Goal: Navigation & Orientation: Go to known website

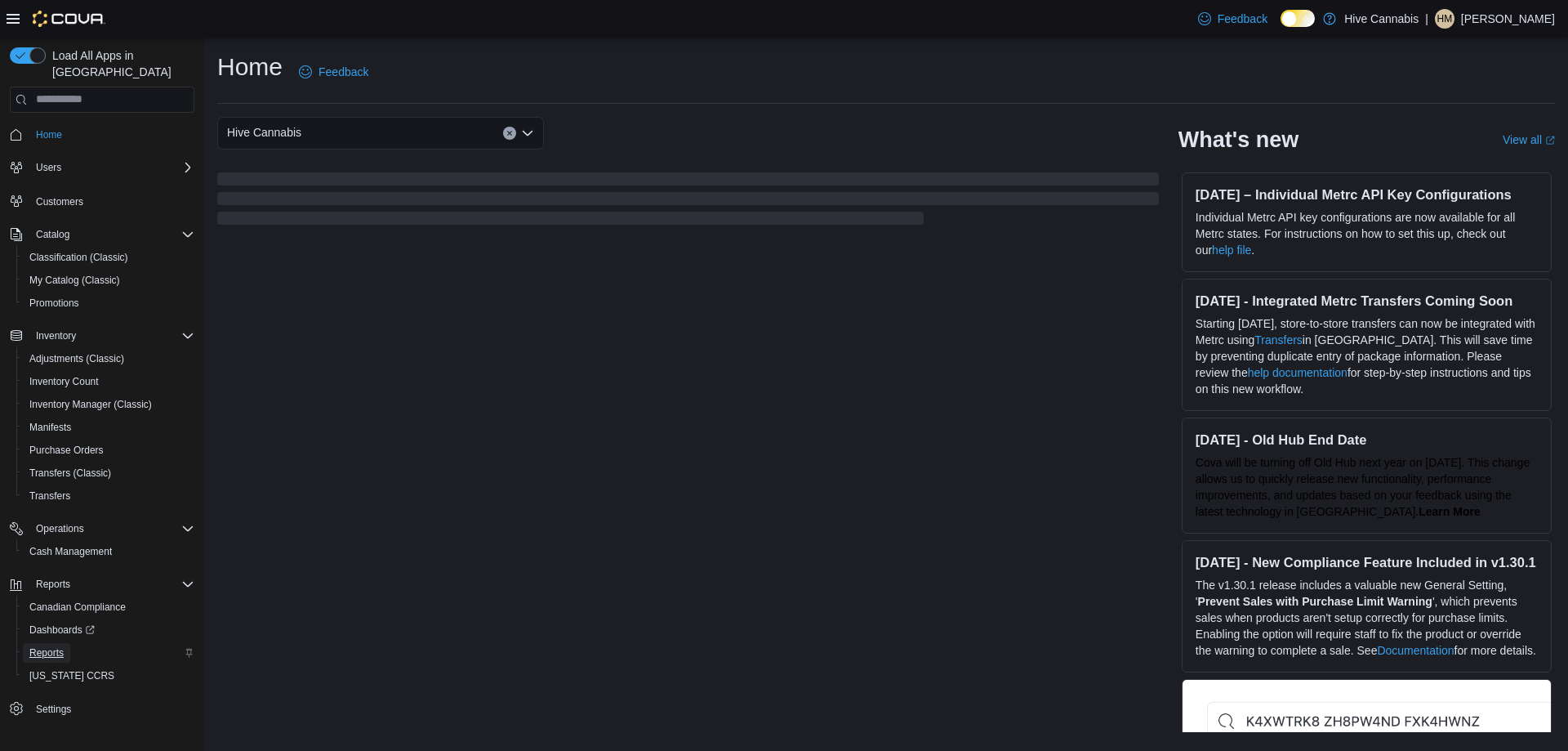
click at [42, 646] on span "Reports" at bounding box center [46, 653] width 35 height 13
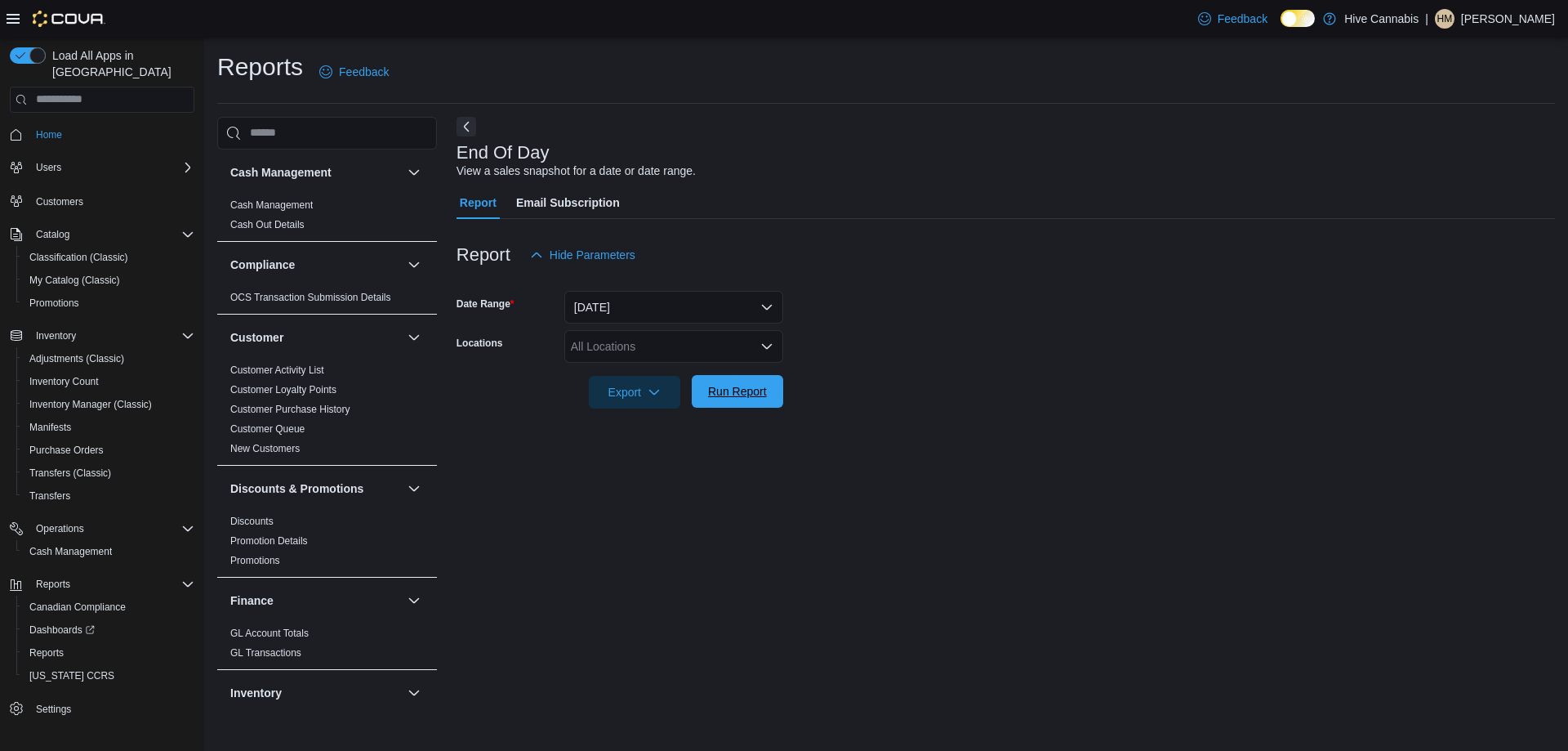
click at [739, 400] on span "Run Report" at bounding box center [737, 391] width 72 height 33
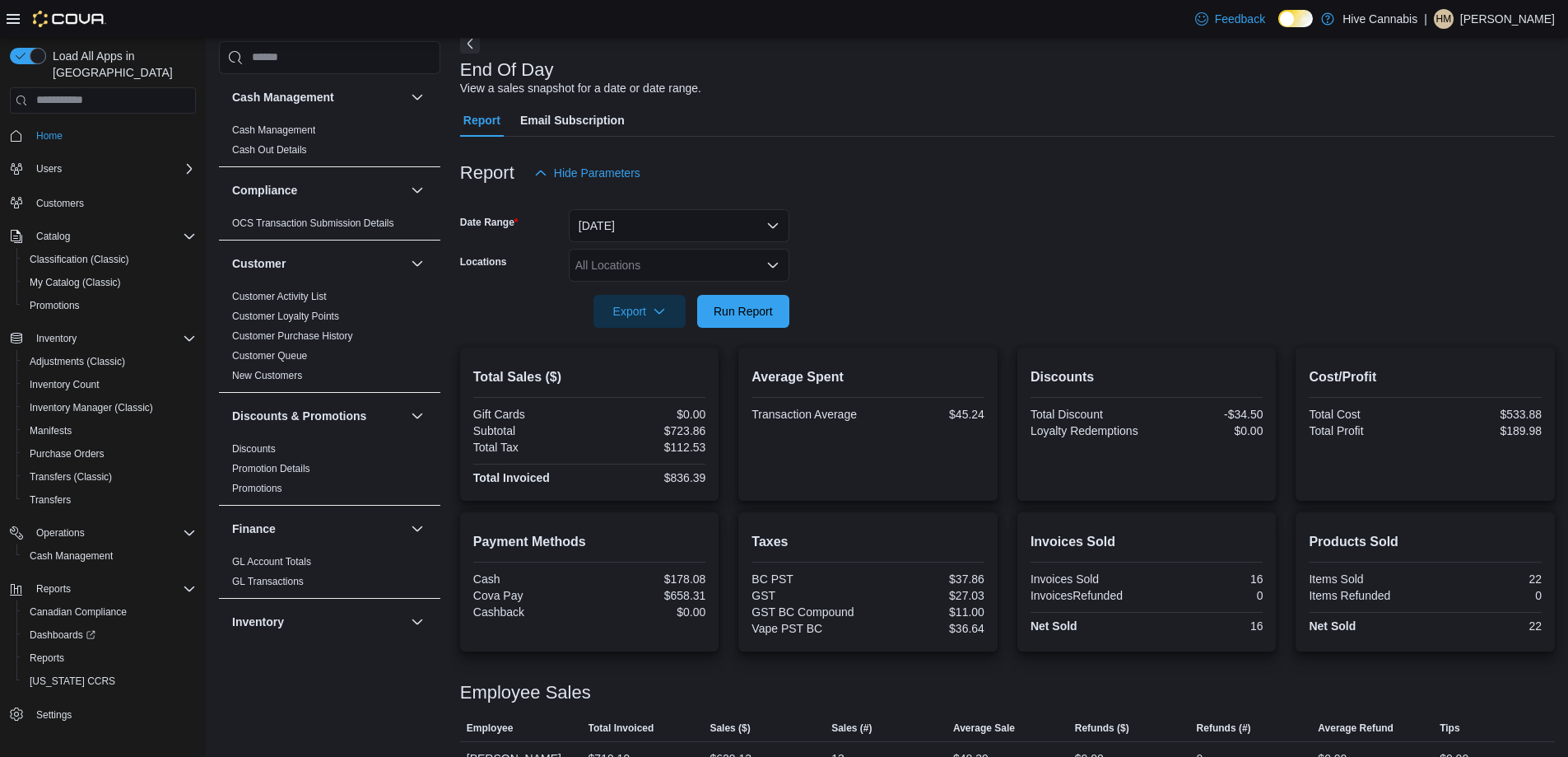
scroll to position [184, 0]
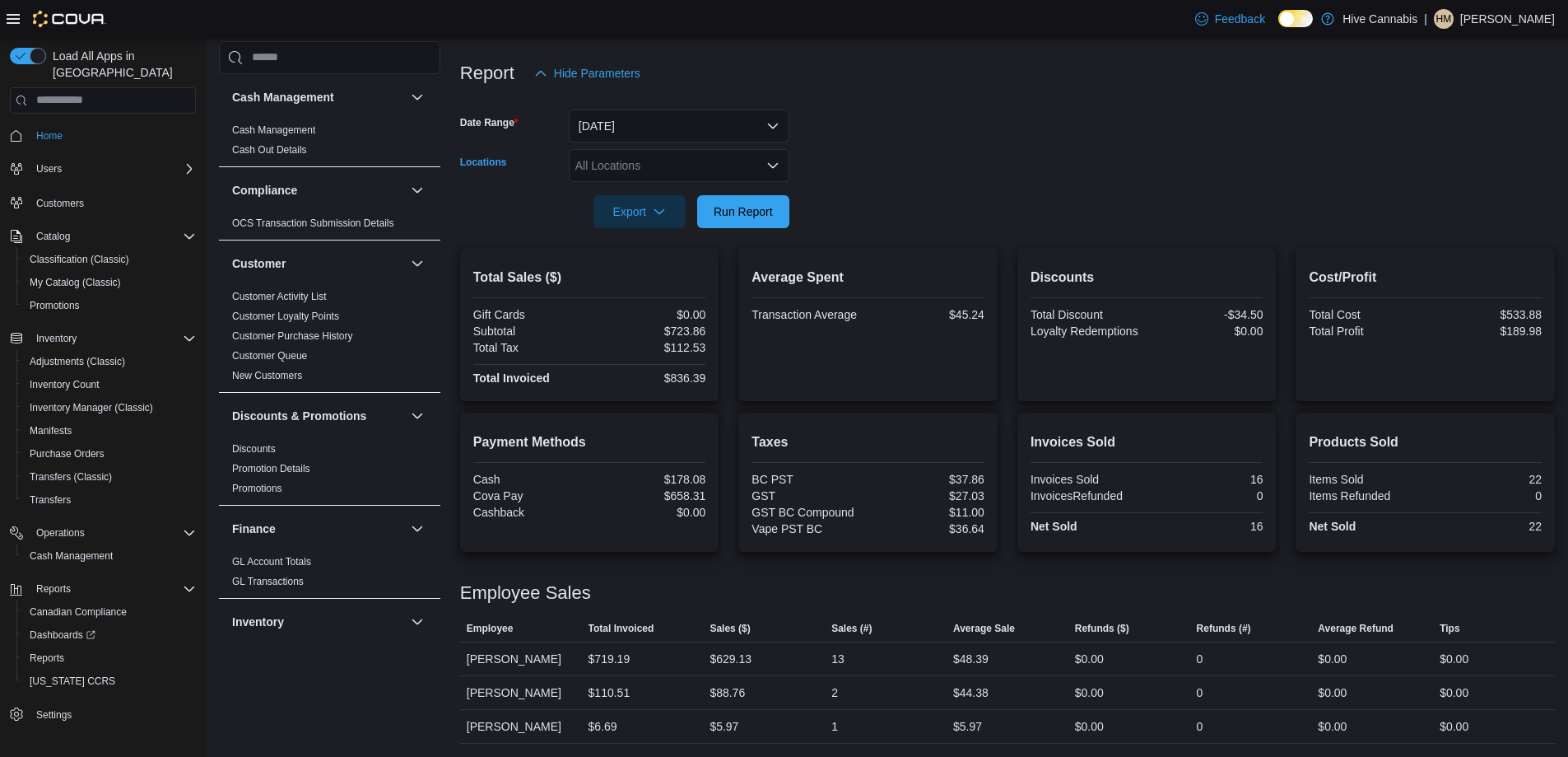
click at [776, 165] on icon "Open list of options" at bounding box center [773, 165] width 10 height 5
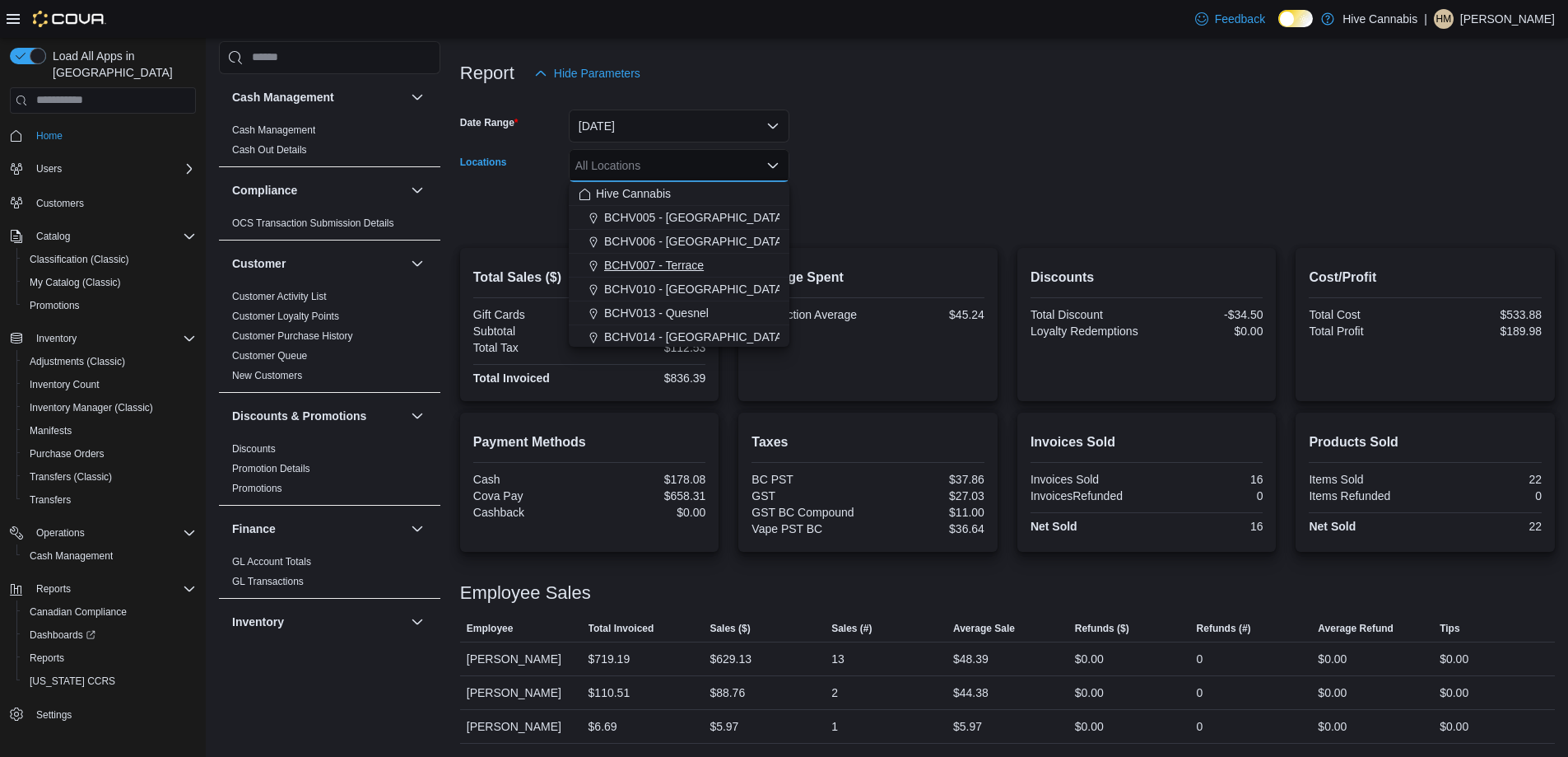
click at [684, 267] on span "BCHV007 - Terrace" at bounding box center [654, 265] width 100 height 17
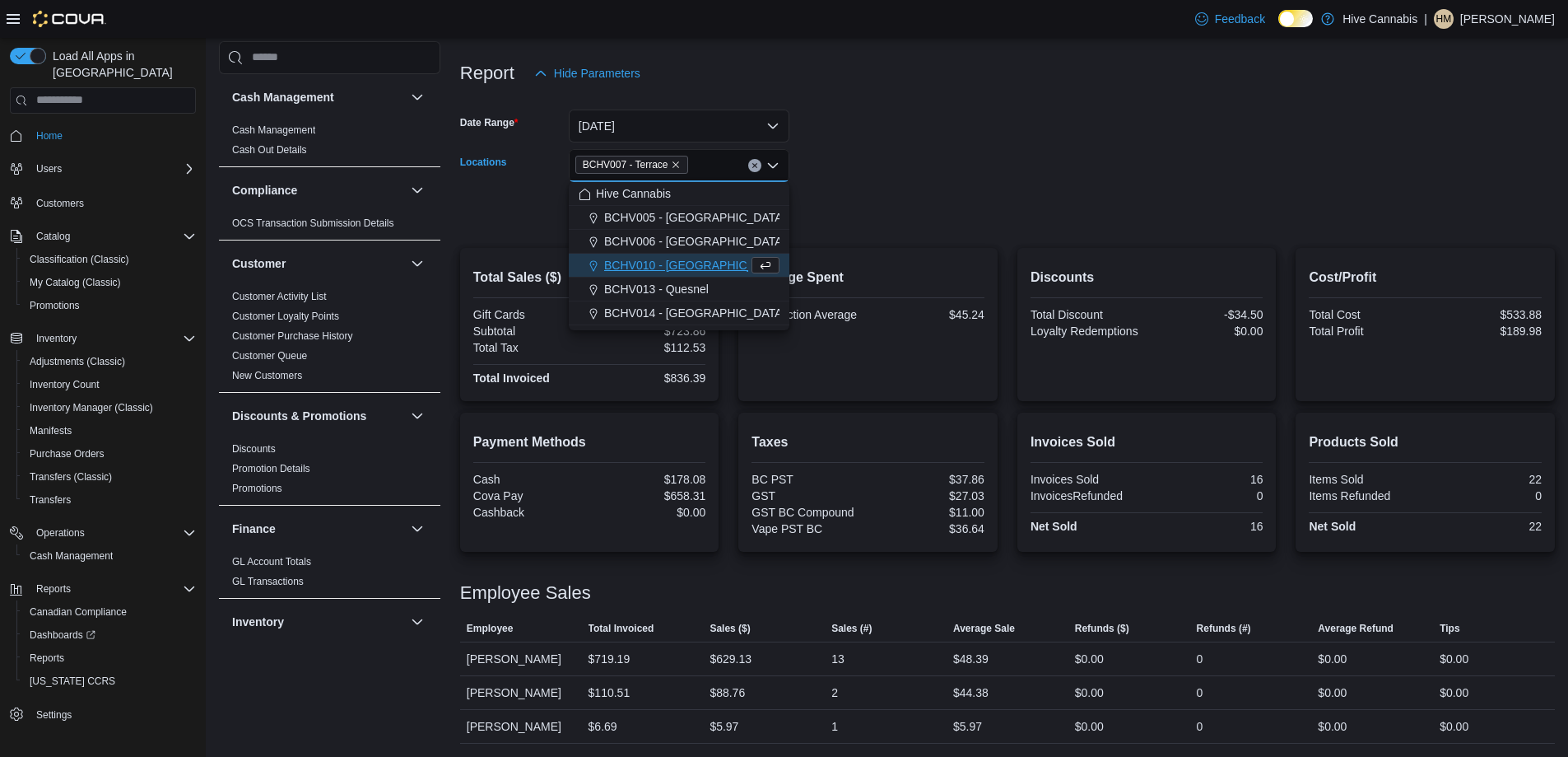
click at [830, 205] on form "Date Range [DATE] Locations BCHV007 - Terrace Combo box. Selected. BCHV007 - Te…" at bounding box center [1007, 159] width 1095 height 139
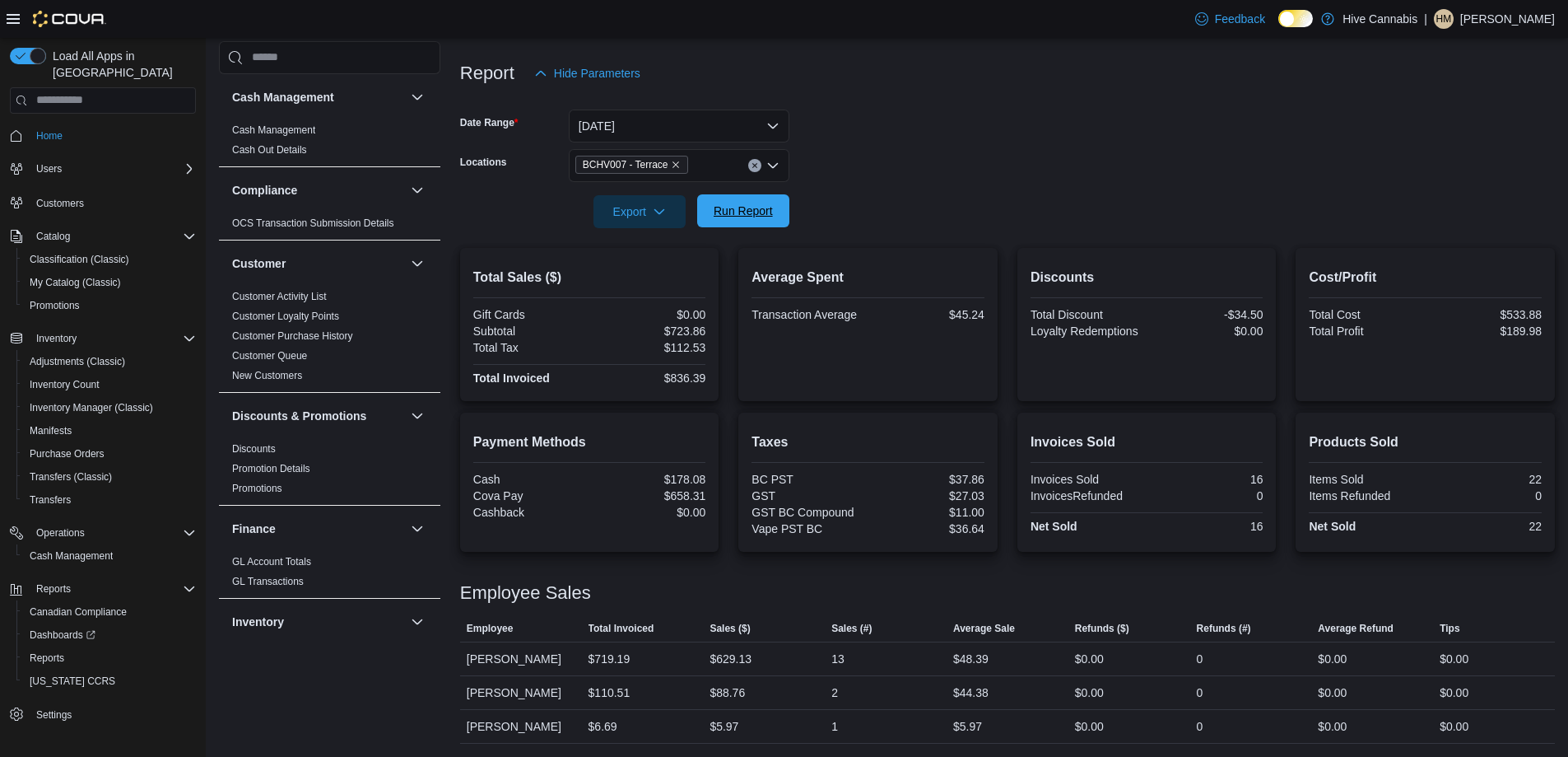
click at [739, 204] on span "Run Report" at bounding box center [743, 211] width 60 height 17
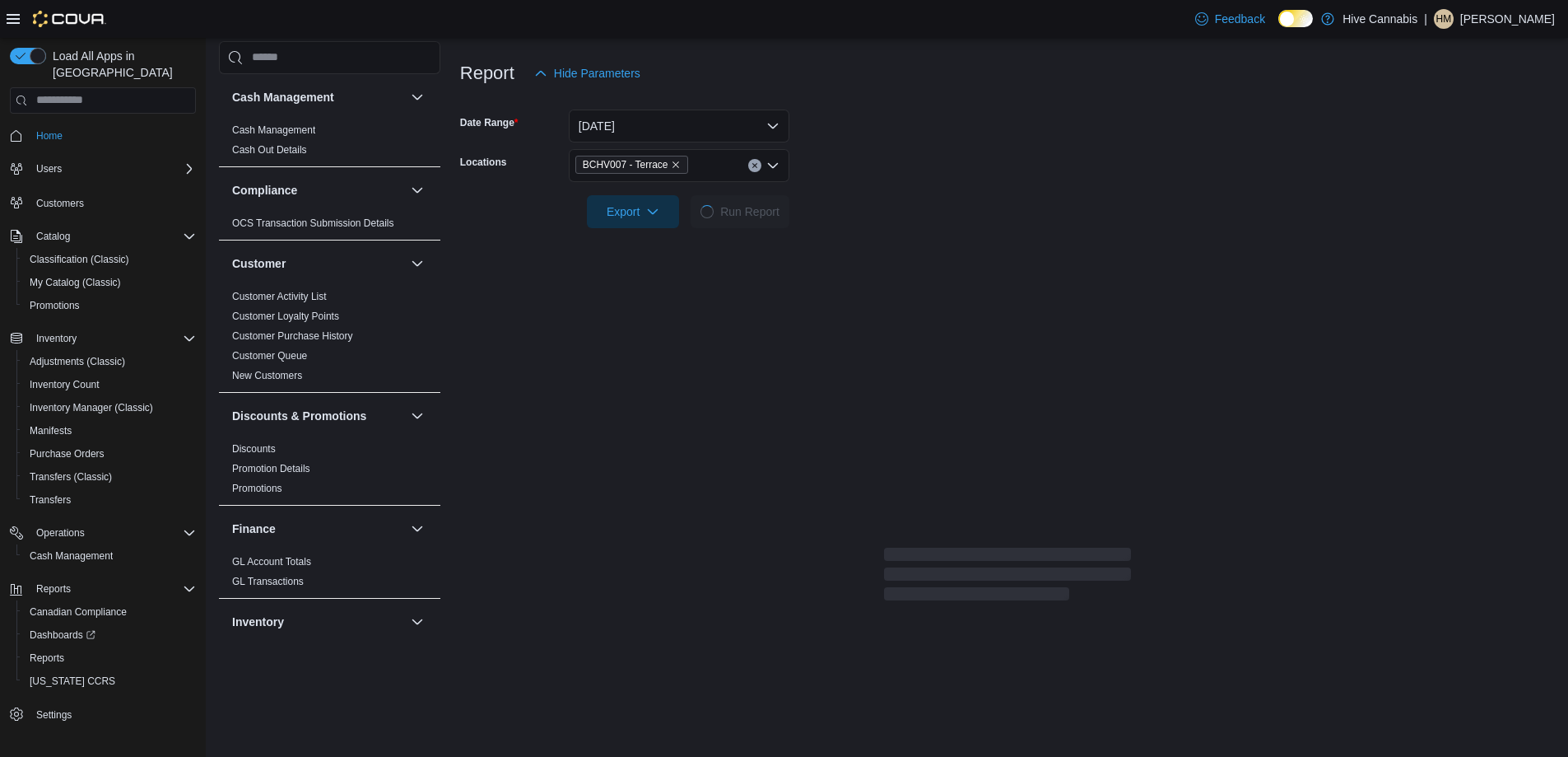
scroll to position [114, 0]
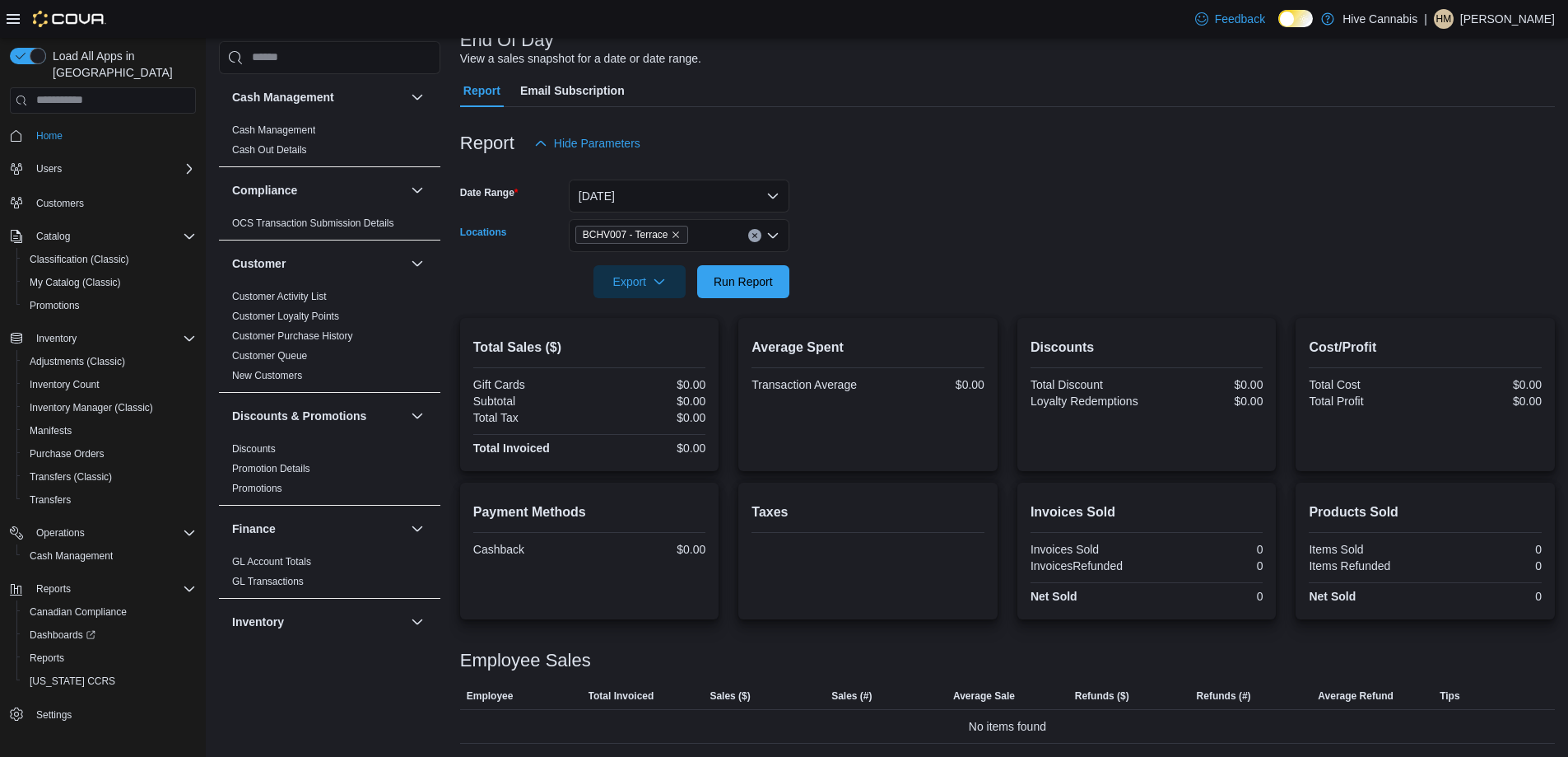
click at [751, 237] on icon "Clear input" at bounding box center [754, 235] width 6 height 6
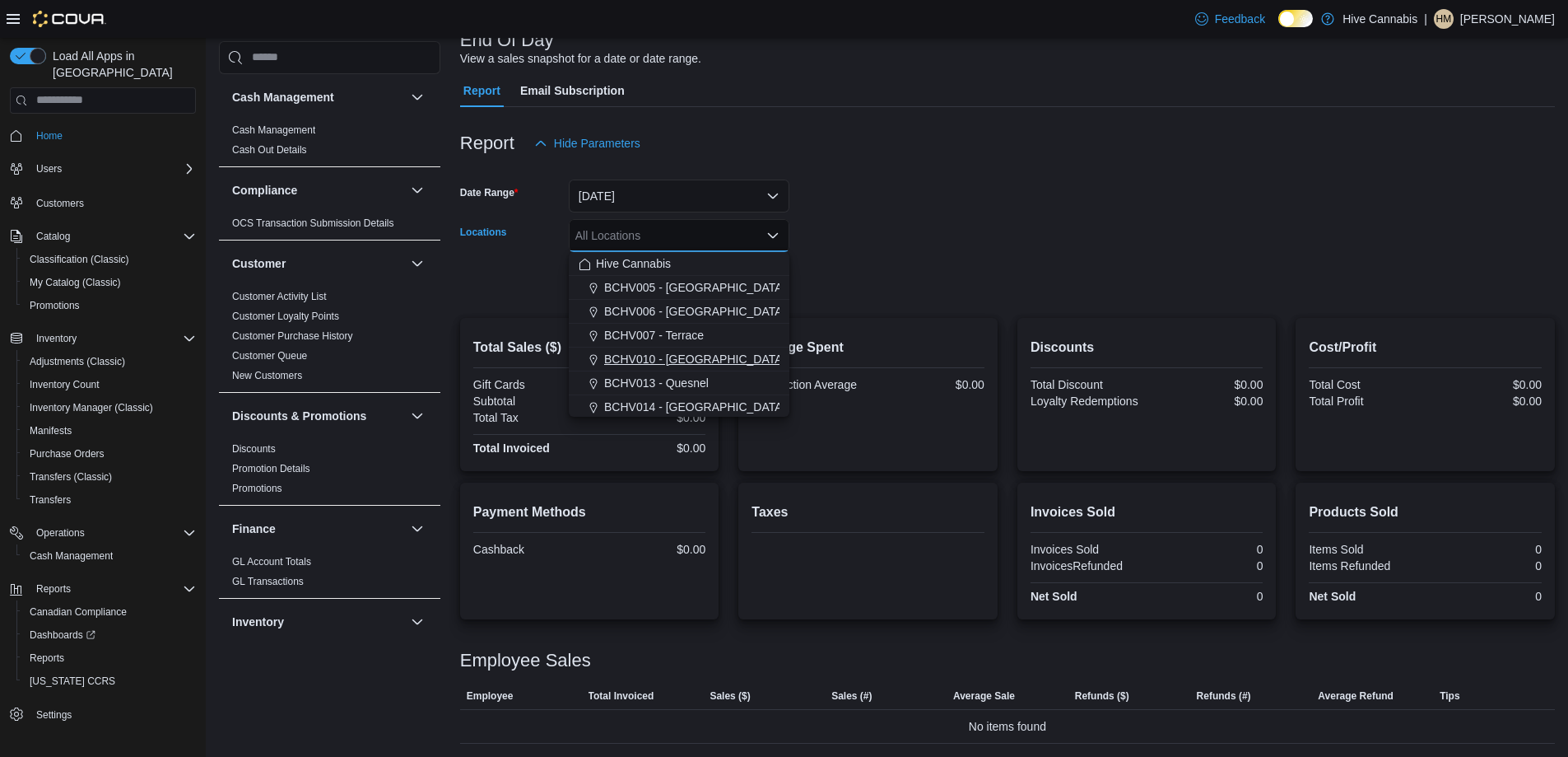
click at [695, 351] on span "BCHV010 - [GEOGRAPHIC_DATA]" at bounding box center [695, 359] width 181 height 17
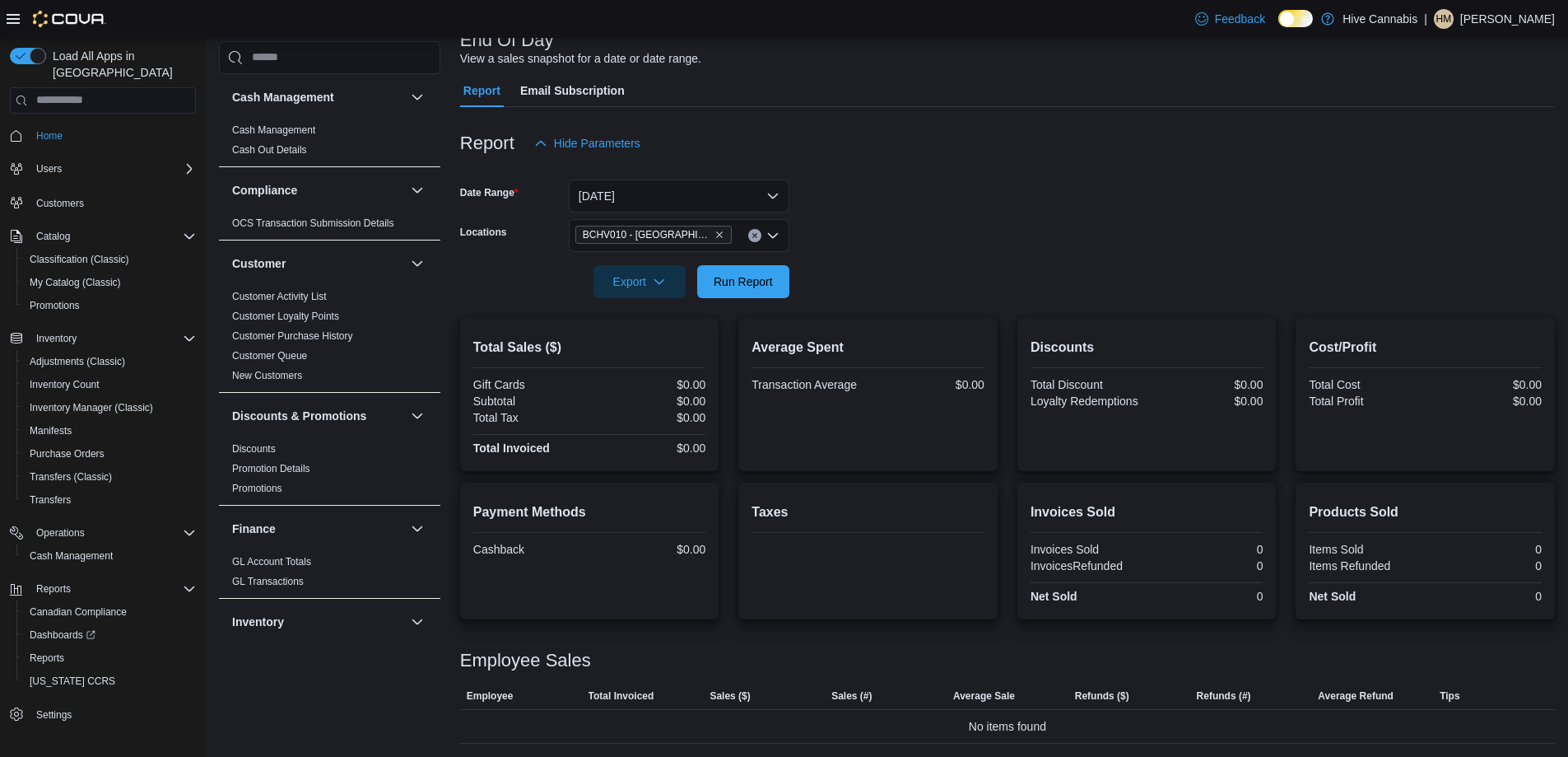
click at [825, 252] on div at bounding box center [1007, 259] width 1095 height 13
click at [776, 282] on span "Run Report" at bounding box center [743, 281] width 72 height 33
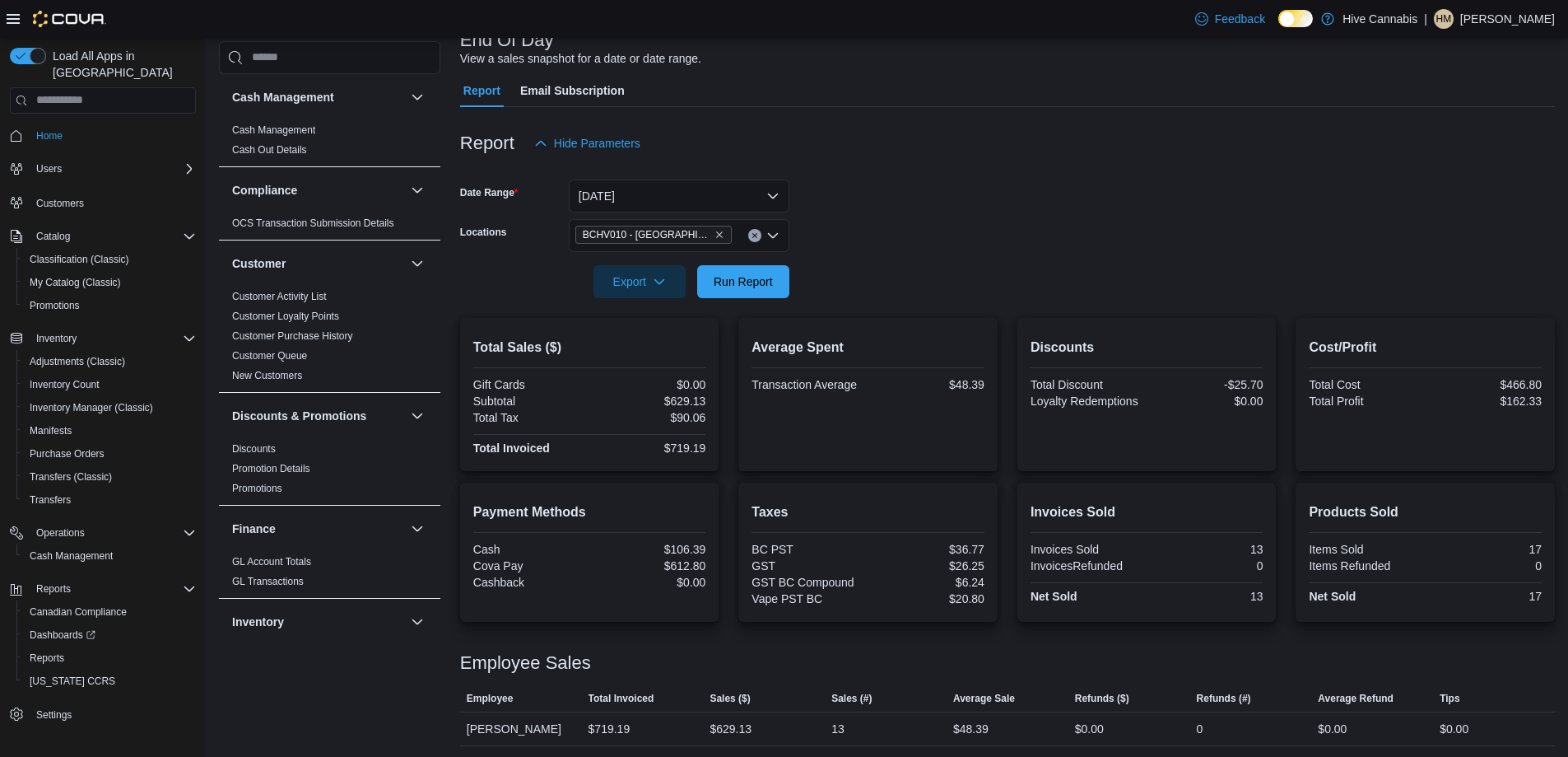
scroll to position [117, 0]
click at [752, 231] on icon "Clear input" at bounding box center [754, 232] width 4 height 4
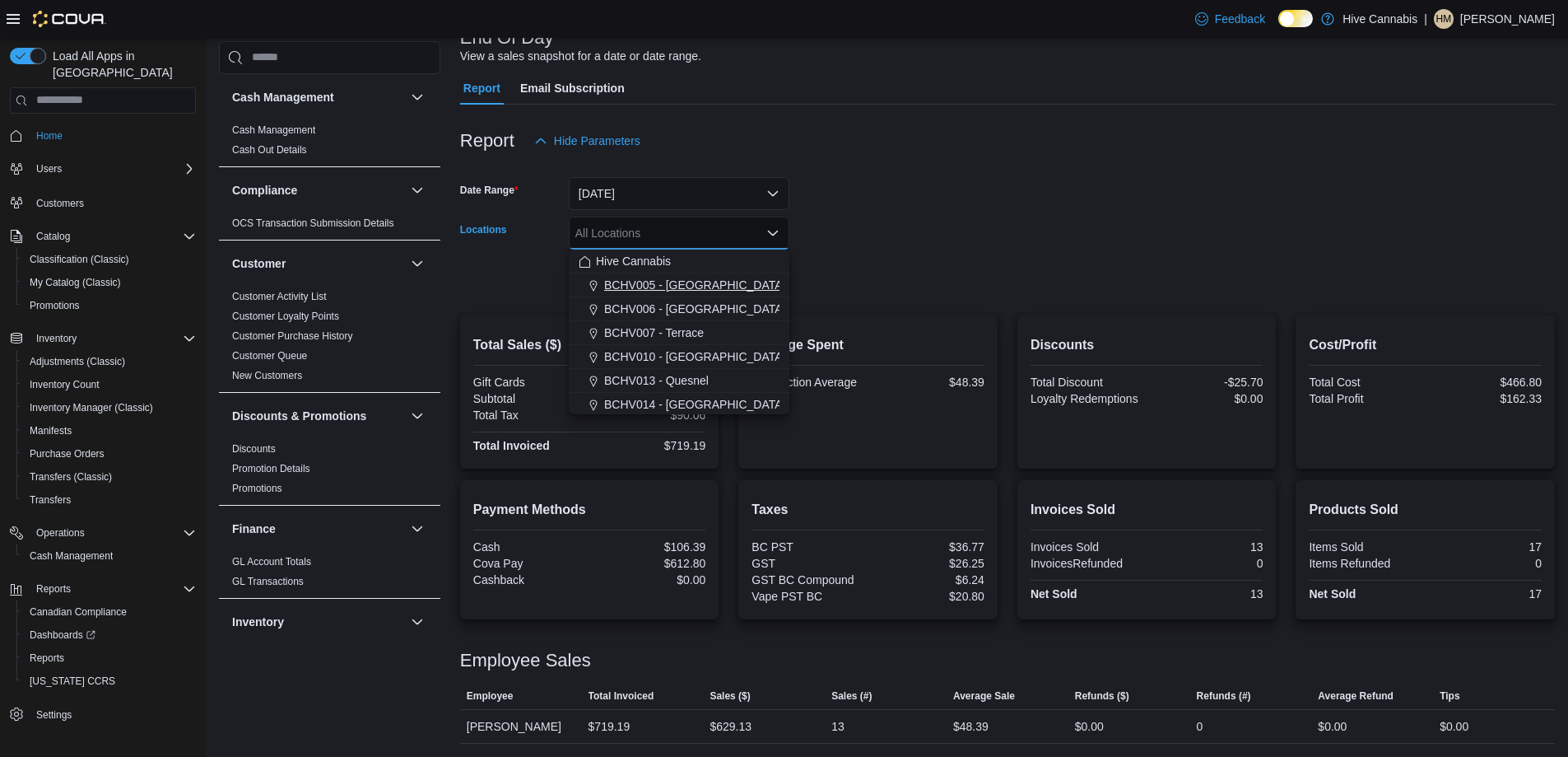
click at [749, 283] on div "BCHV005 - [GEOGRAPHIC_DATA][PERSON_NAME]" at bounding box center [679, 284] width 201 height 17
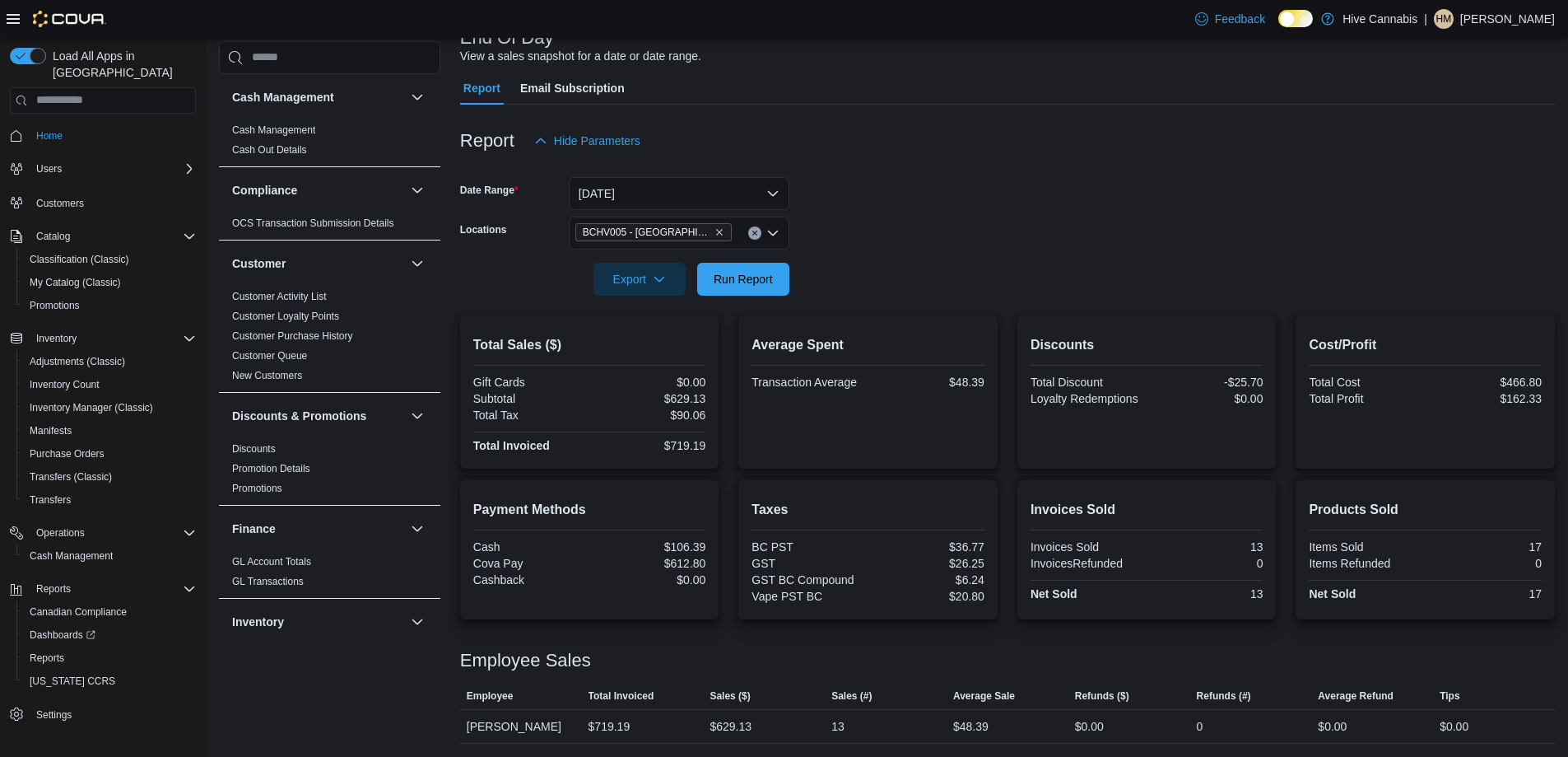
click at [860, 263] on form "Date Range [DATE] Locations BCHV005 - [GEOGRAPHIC_DATA] [PERSON_NAME] Export Ru…" at bounding box center [1007, 226] width 1095 height 139
click at [738, 276] on span "Run Report" at bounding box center [743, 278] width 60 height 17
click at [753, 239] on button "Clear input" at bounding box center [755, 235] width 13 height 13
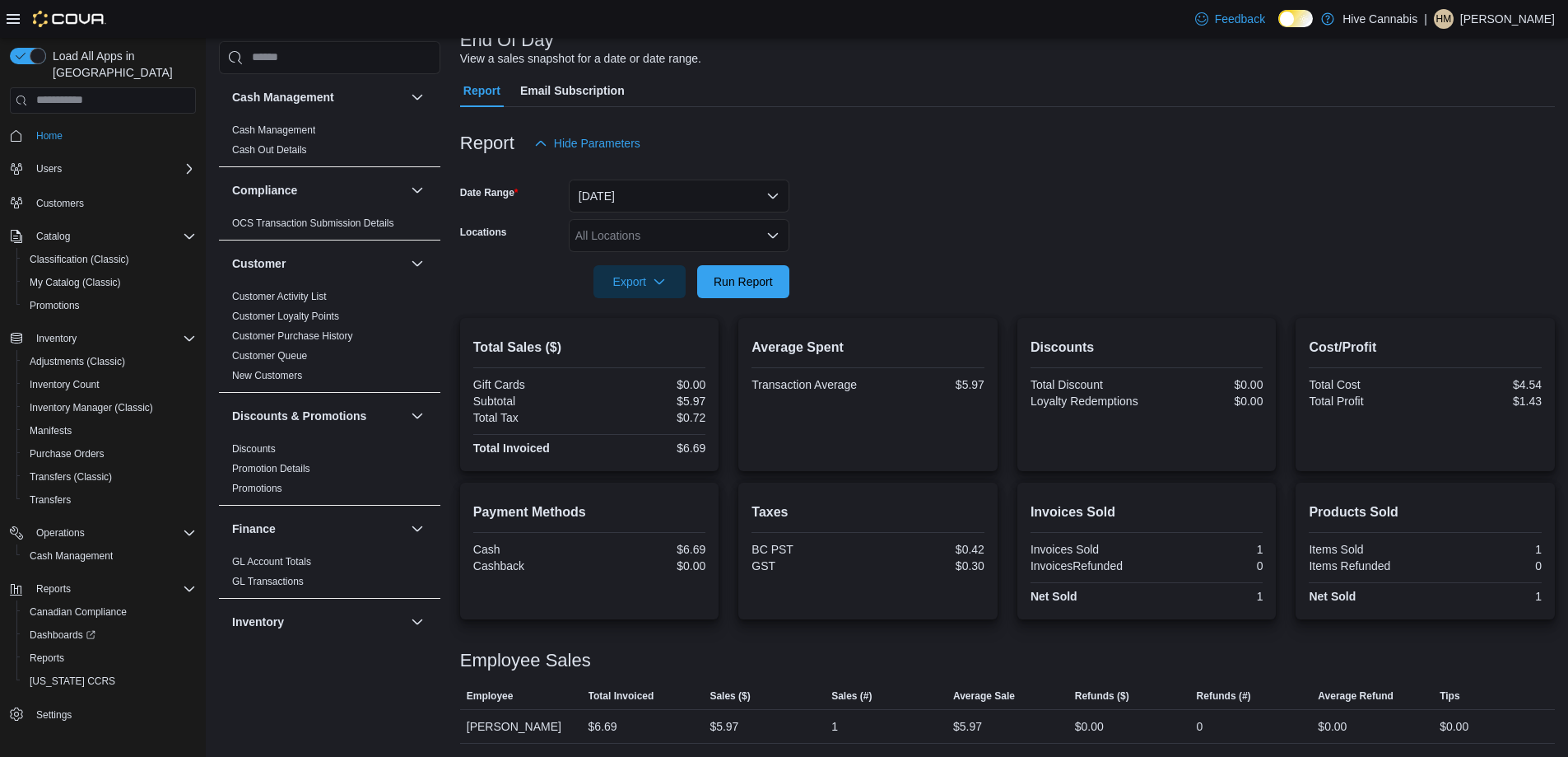
click at [867, 206] on form "Date Range [DATE] Locations All Locations Export Run Report" at bounding box center [1007, 228] width 1095 height 139
click at [768, 284] on span "Run Report" at bounding box center [743, 281] width 60 height 17
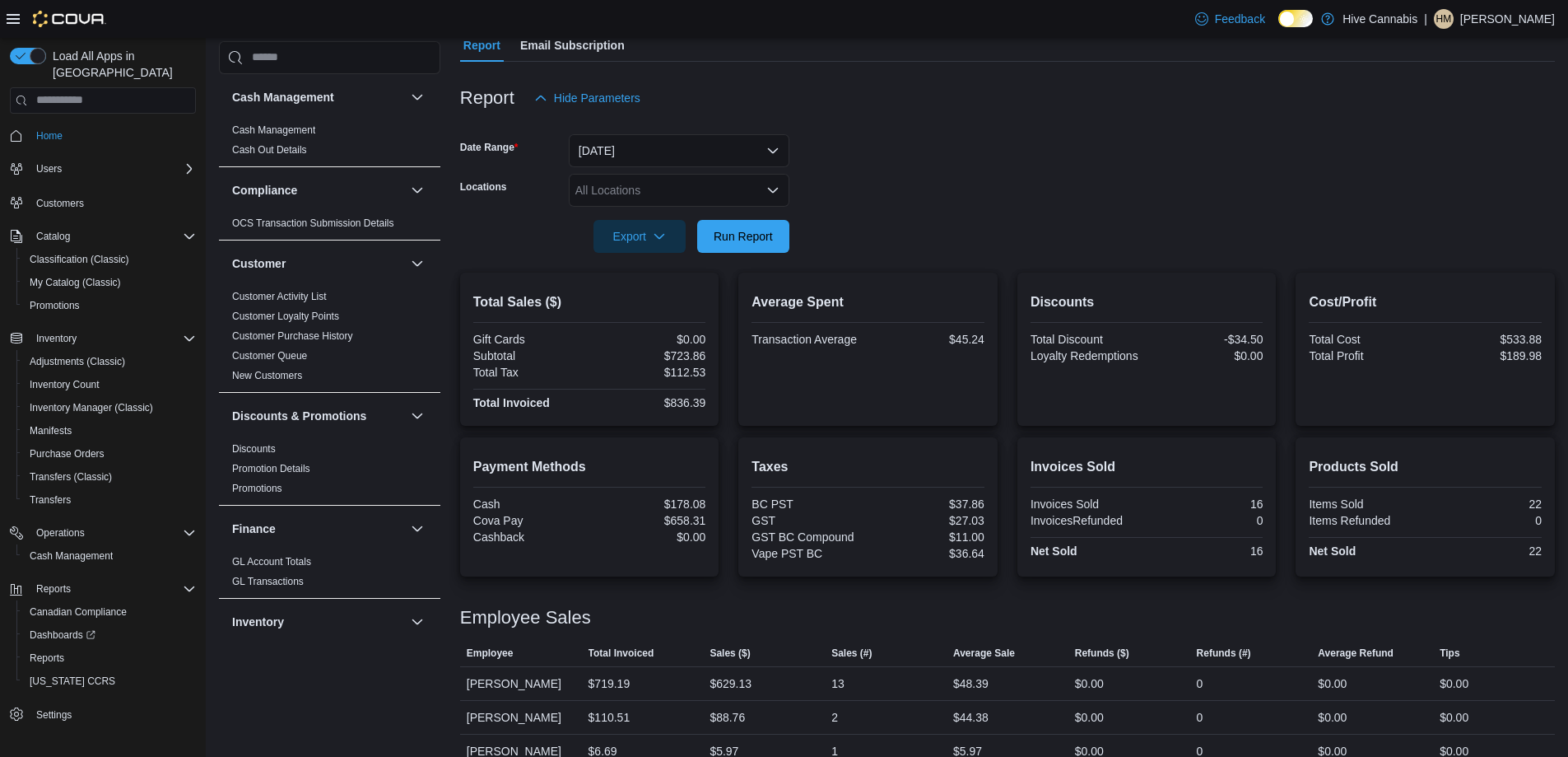
scroll to position [184, 0]
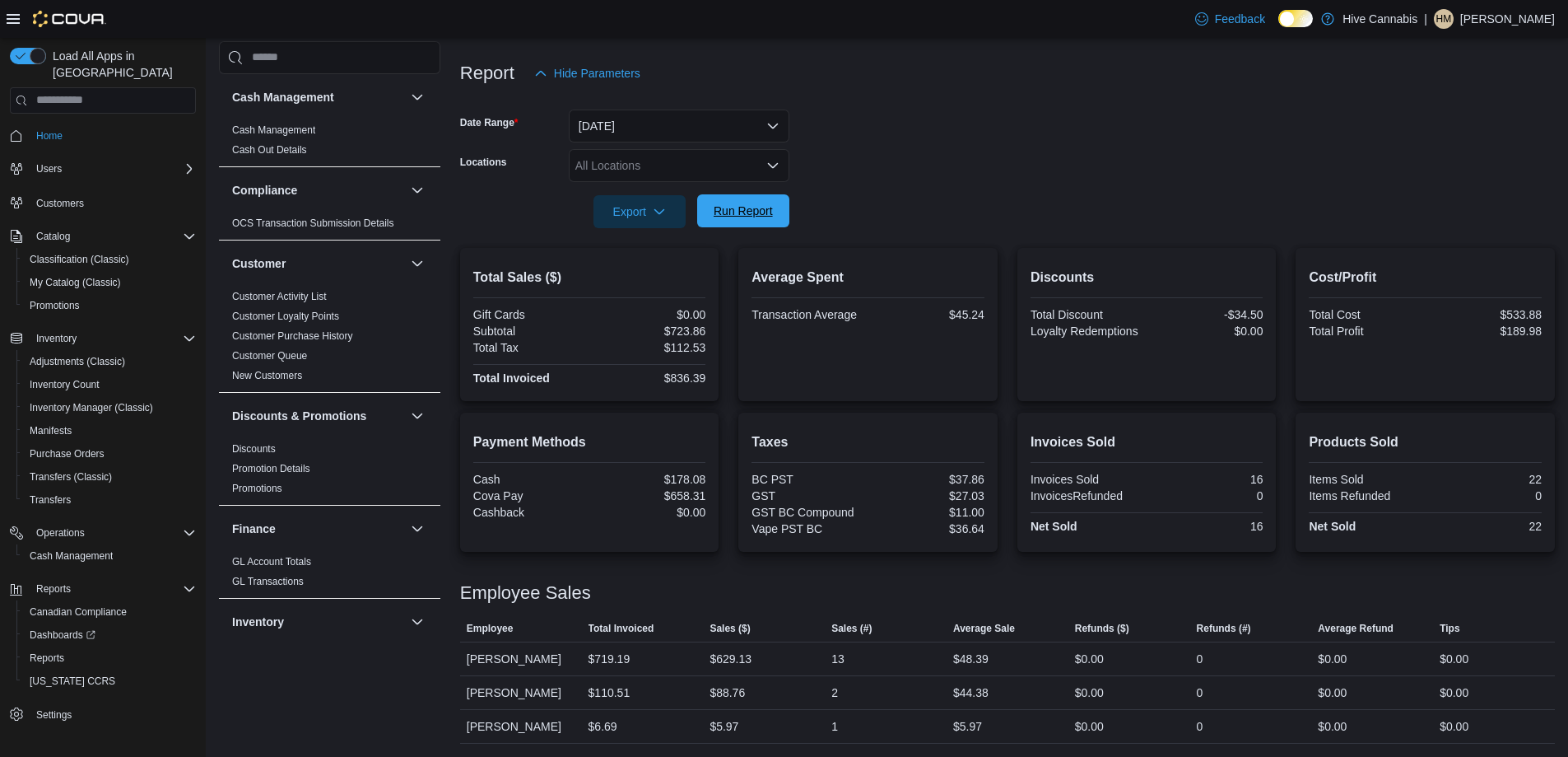
click at [761, 209] on span "Run Report" at bounding box center [743, 211] width 60 height 17
